Goal: Task Accomplishment & Management: Use online tool/utility

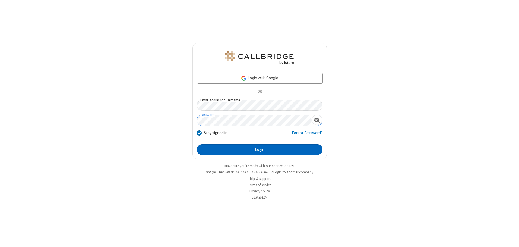
click at [260, 149] on button "Login" at bounding box center [260, 149] width 126 height 11
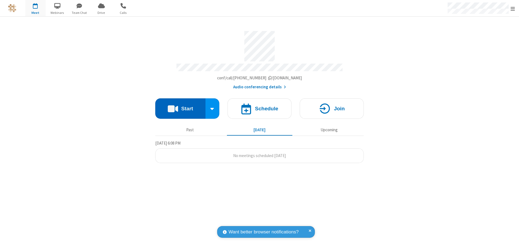
click at [180, 106] on button "Start" at bounding box center [180, 108] width 50 height 20
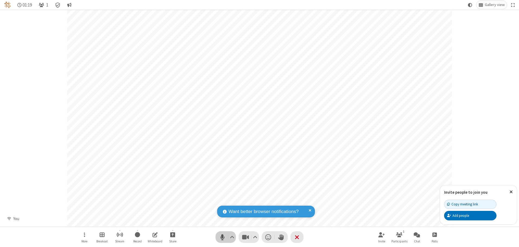
click at [222, 237] on span "Mute (Alt+A)" at bounding box center [222, 237] width 8 height 8
click at [222, 237] on span "Unmute (Alt+A)" at bounding box center [222, 237] width 8 height 8
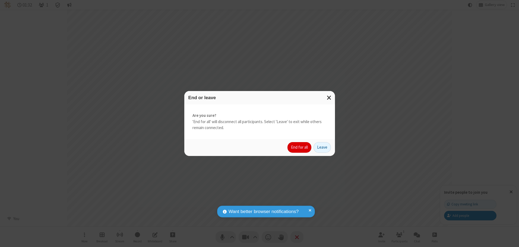
click at [300, 147] on button "End for all" at bounding box center [300, 147] width 24 height 11
